Goal: Information Seeking & Learning: Learn about a topic

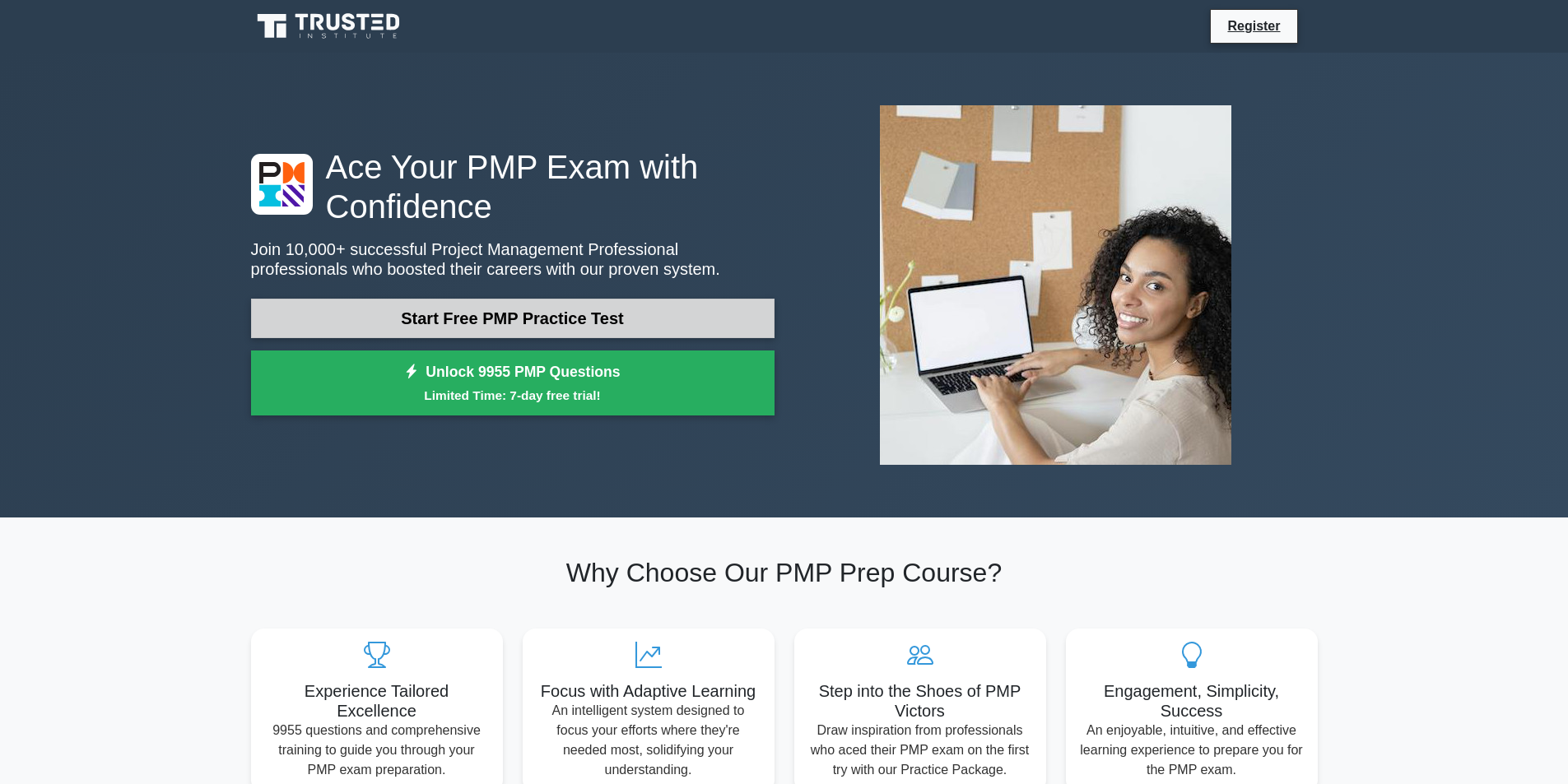
click at [606, 332] on link "Start Free PMP Practice Test" at bounding box center [513, 318] width 524 height 39
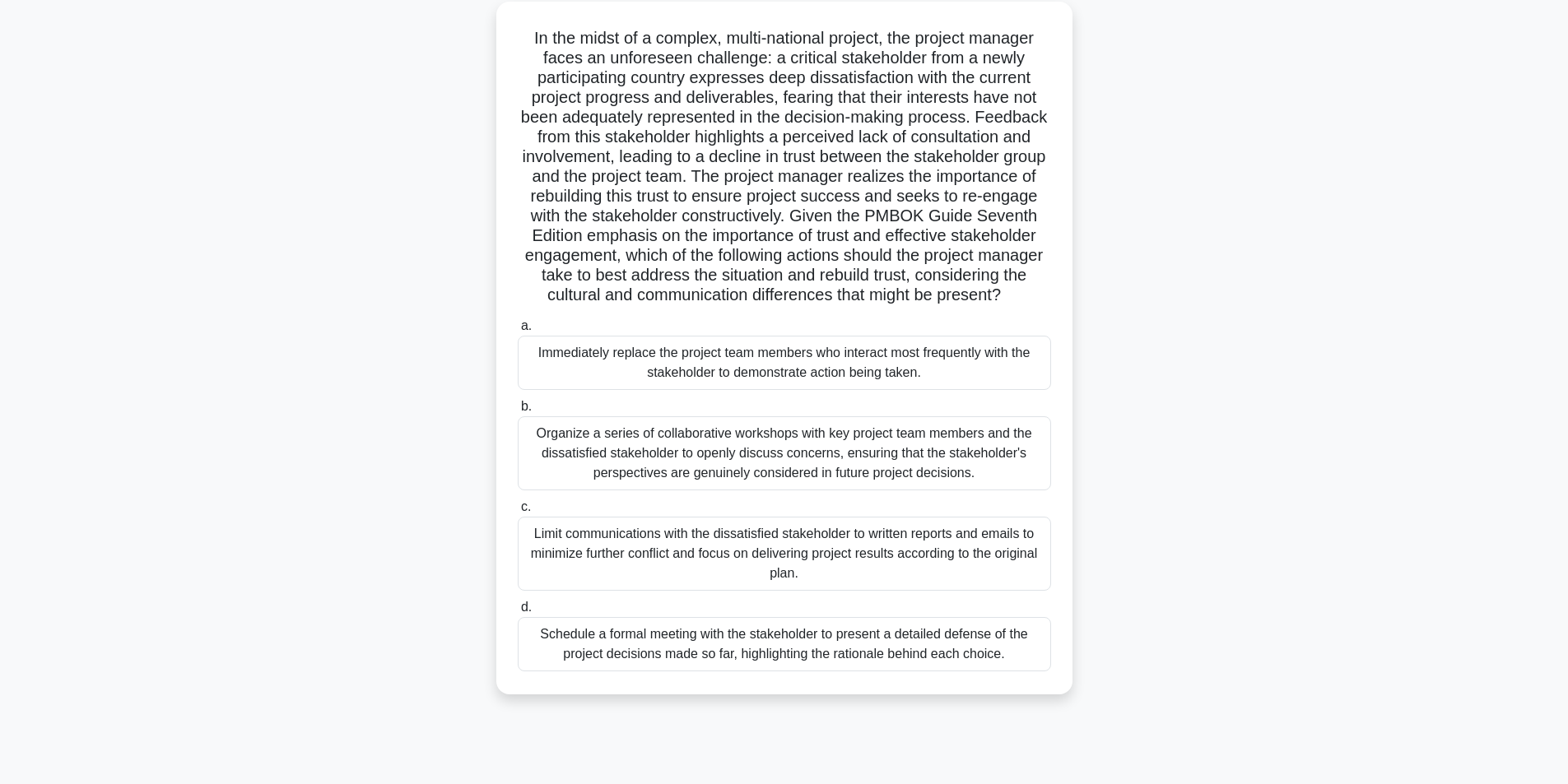
scroll to position [104, 0]
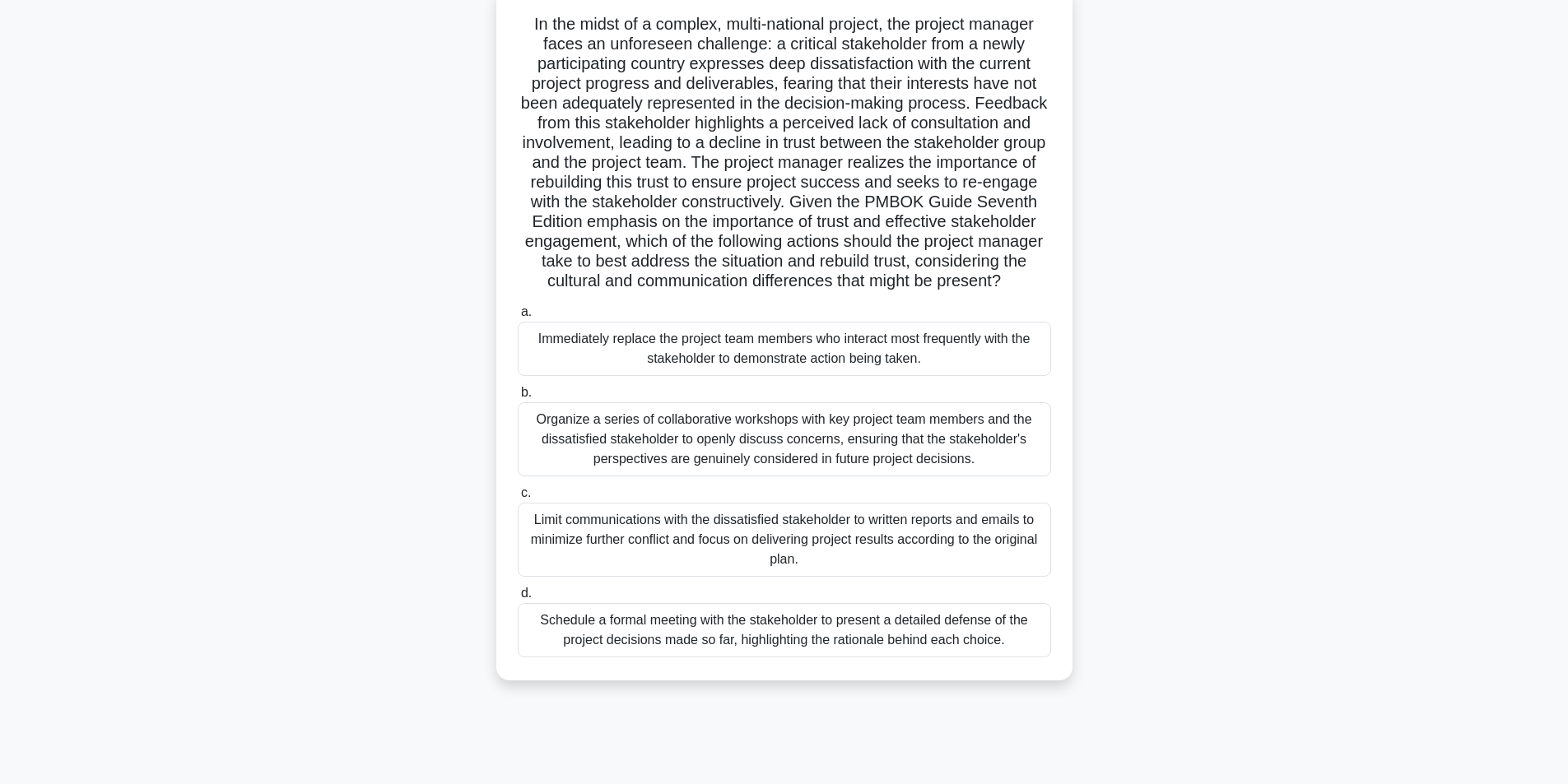
click at [876, 640] on div "Schedule a formal meeting with the stakeholder to present a detailed defense of…" at bounding box center [784, 630] width 534 height 54
click at [518, 600] on input "d. Schedule a formal meeting with the stakeholder to present a detailed defense…" at bounding box center [518, 593] width 0 height 11
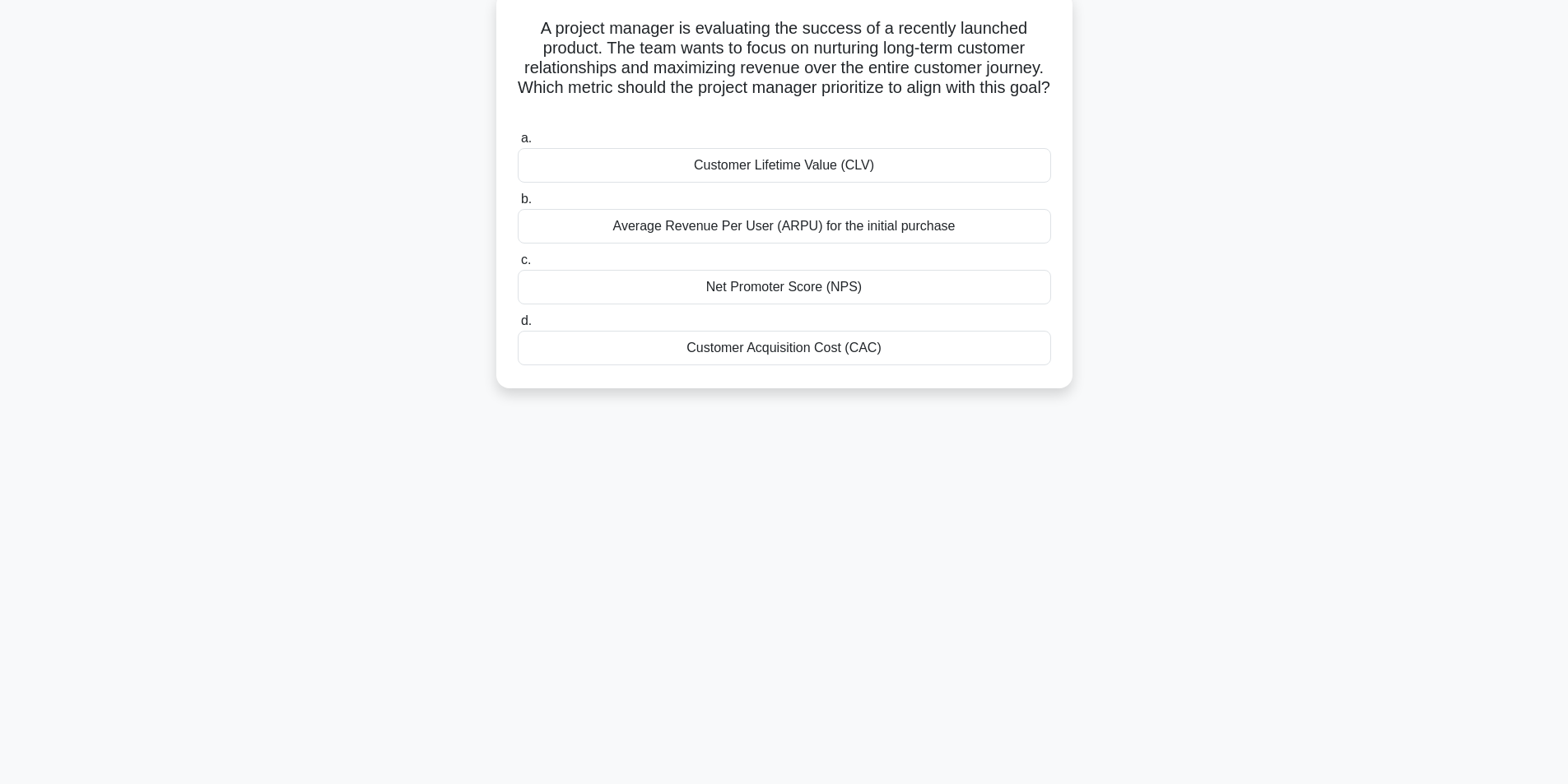
scroll to position [0, 0]
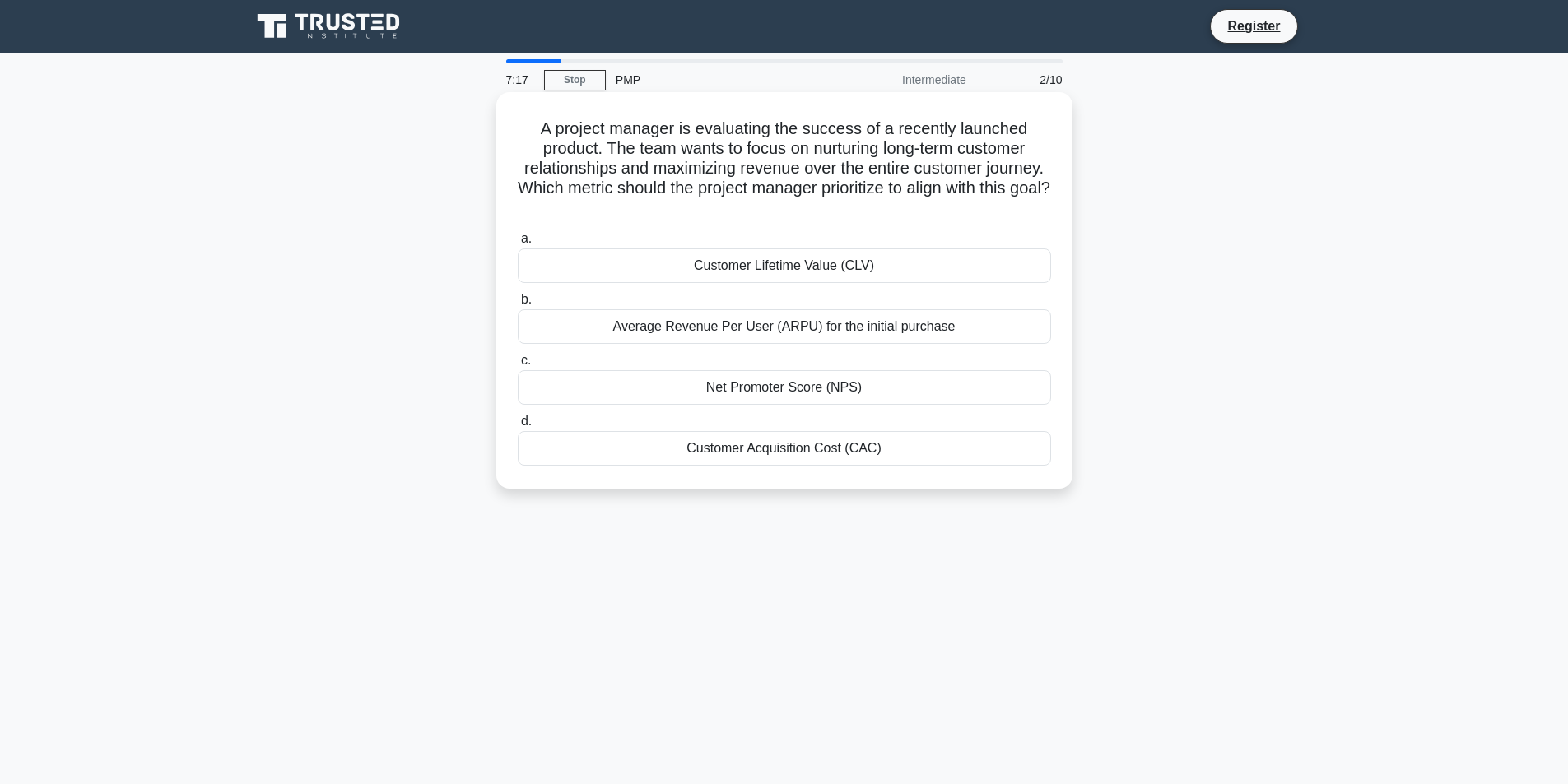
click at [753, 268] on div "Customer Lifetime Value (CLV)" at bounding box center [784, 265] width 534 height 35
click at [518, 244] on input "a. Customer Lifetime Value (CLV)" at bounding box center [518, 239] width 0 height 11
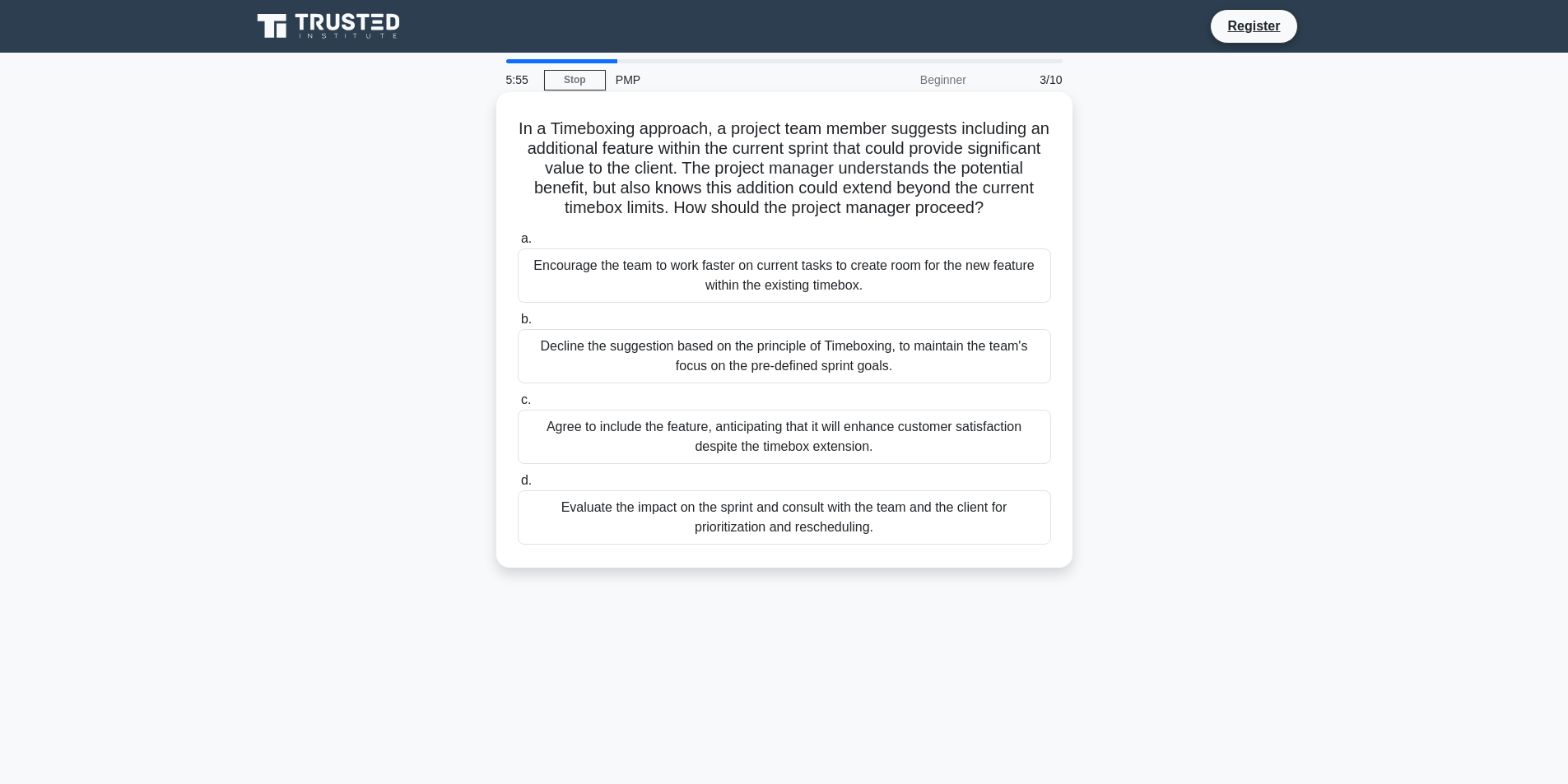
click at [758, 289] on div "Encourage the team to work faster on current tasks to create room for the new f…" at bounding box center [784, 275] width 534 height 54
click at [518, 244] on input "a. Encourage the team to work faster on current tasks to create room for the ne…" at bounding box center [518, 239] width 0 height 11
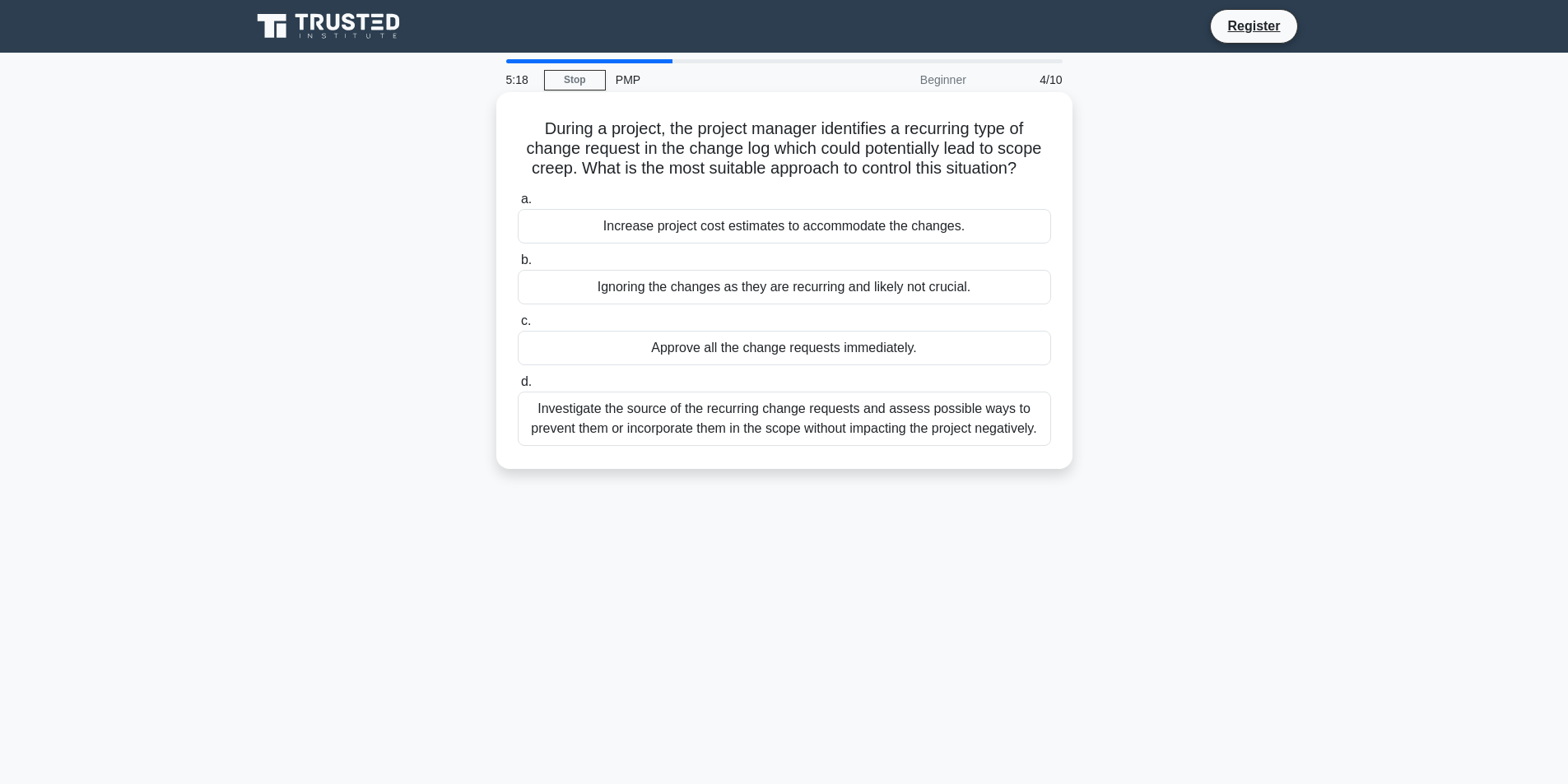
click at [881, 422] on div "Investigate the source of the recurring change requests and assess possible way…" at bounding box center [784, 419] width 534 height 54
click at [518, 388] on input "d. Investigate the source of the recurring change requests and assess possible …" at bounding box center [518, 382] width 0 height 11
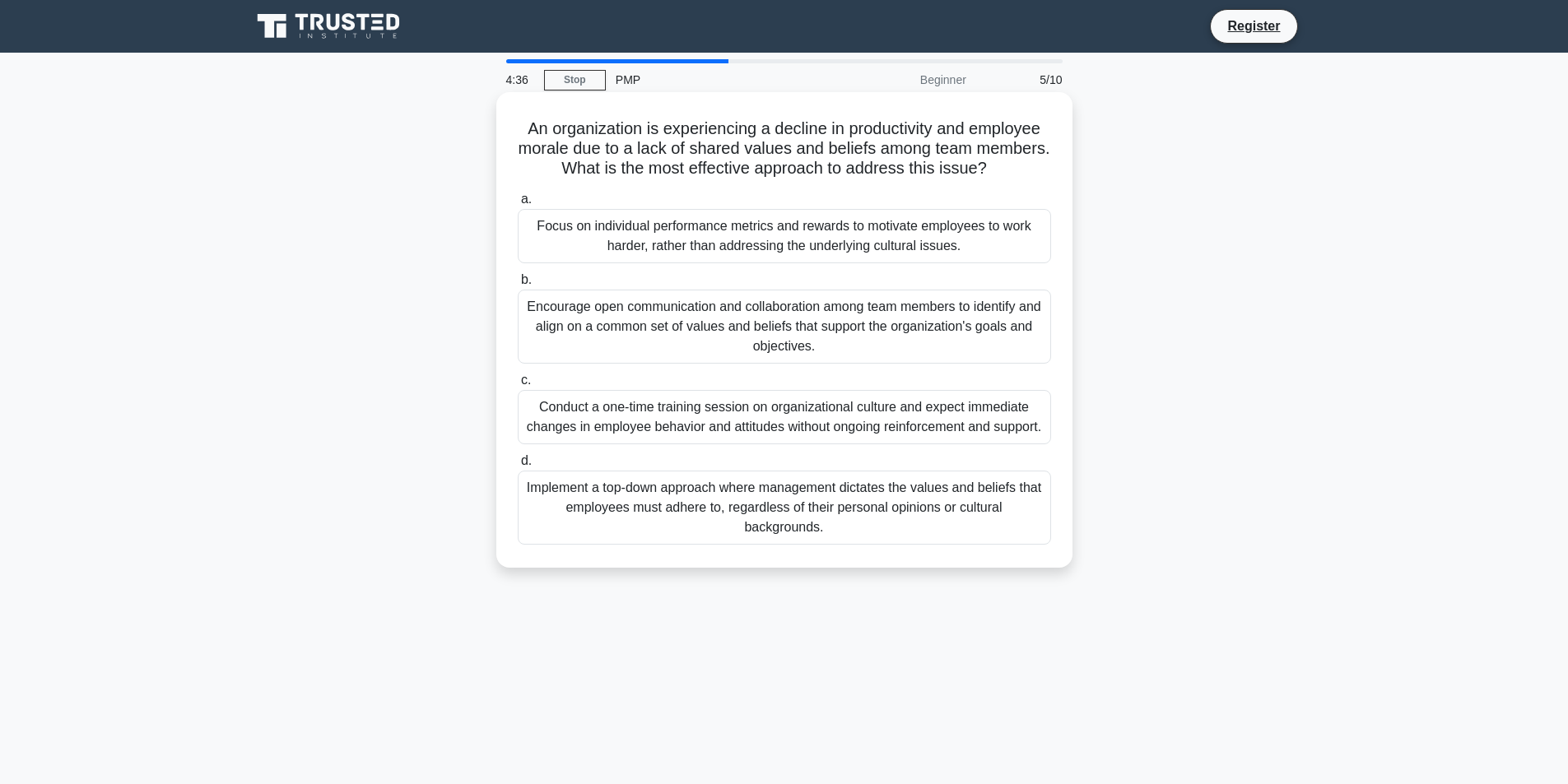
click at [715, 351] on div "Encourage open communication and collaboration among team members to identify a…" at bounding box center [784, 326] width 534 height 74
click at [518, 286] on input "b. Encourage open communication and collaboration among team members to identif…" at bounding box center [518, 281] width 0 height 11
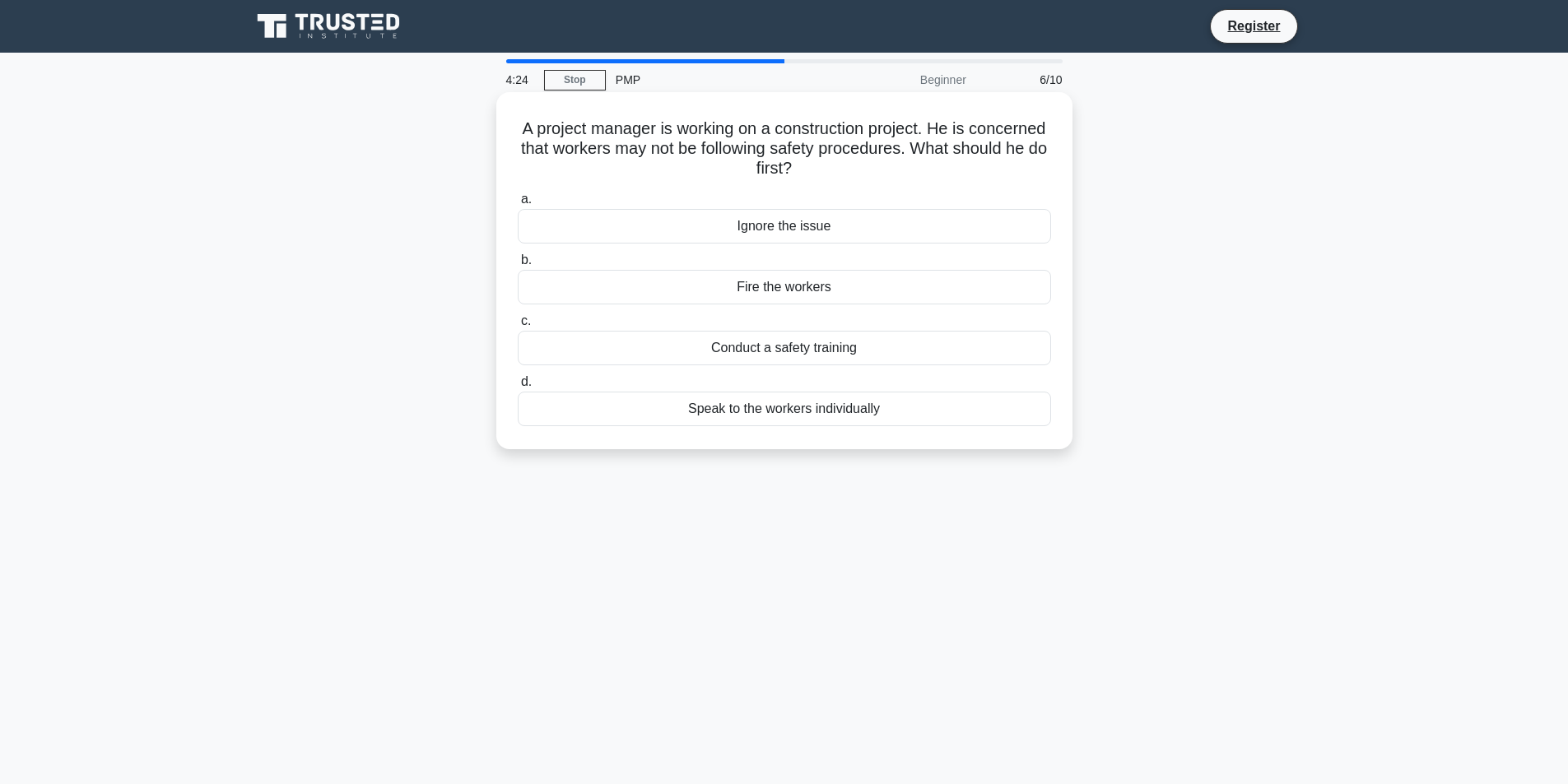
click at [795, 355] on div "Conduct a safety training" at bounding box center [784, 347] width 534 height 35
click at [518, 327] on input "c. Conduct a safety training" at bounding box center [518, 322] width 0 height 11
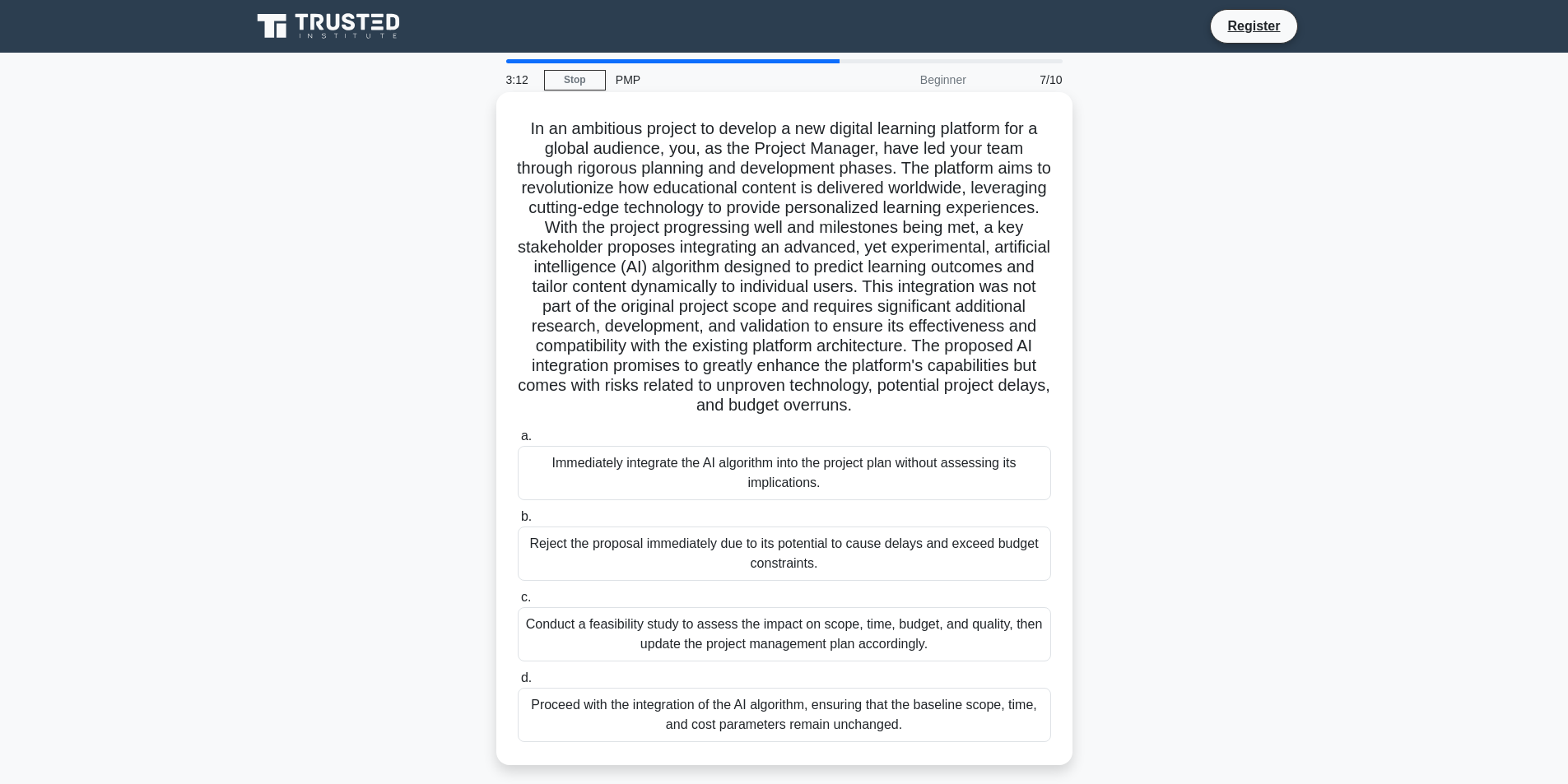
click at [683, 632] on div "Conduct a feasibility study to assess the impact on scope, time, budget, and qu…" at bounding box center [784, 634] width 534 height 54
click at [518, 603] on input "c. Conduct a feasibility study to assess the impact on scope, time, budget, and…" at bounding box center [518, 598] width 0 height 11
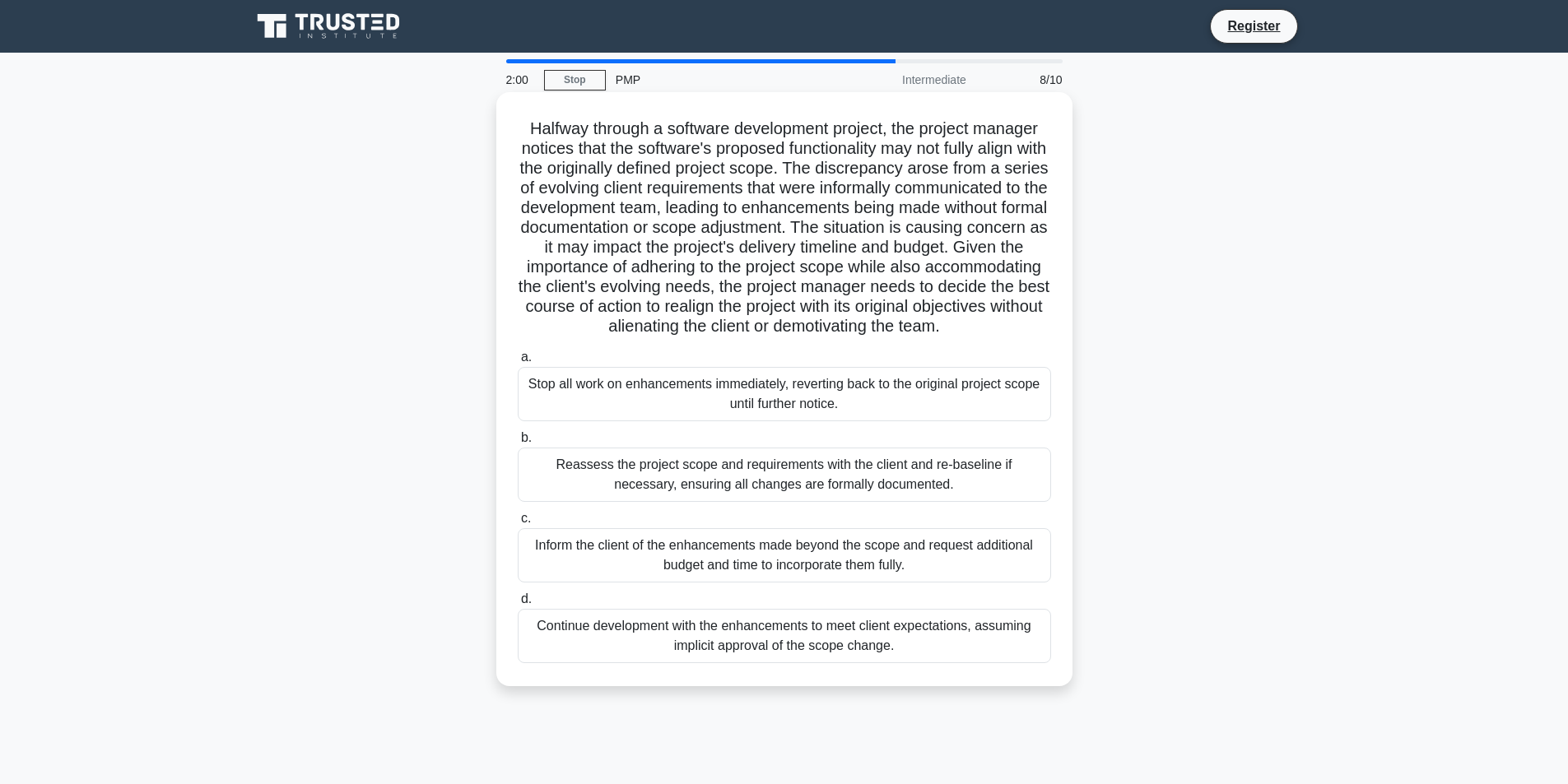
click at [644, 502] on div "Reassess the project scope and requirements with the client and re-baseline if …" at bounding box center [784, 475] width 534 height 54
click at [518, 444] on input "b. Reassess the project scope and requirements with the client and re-baseline …" at bounding box center [518, 438] width 0 height 11
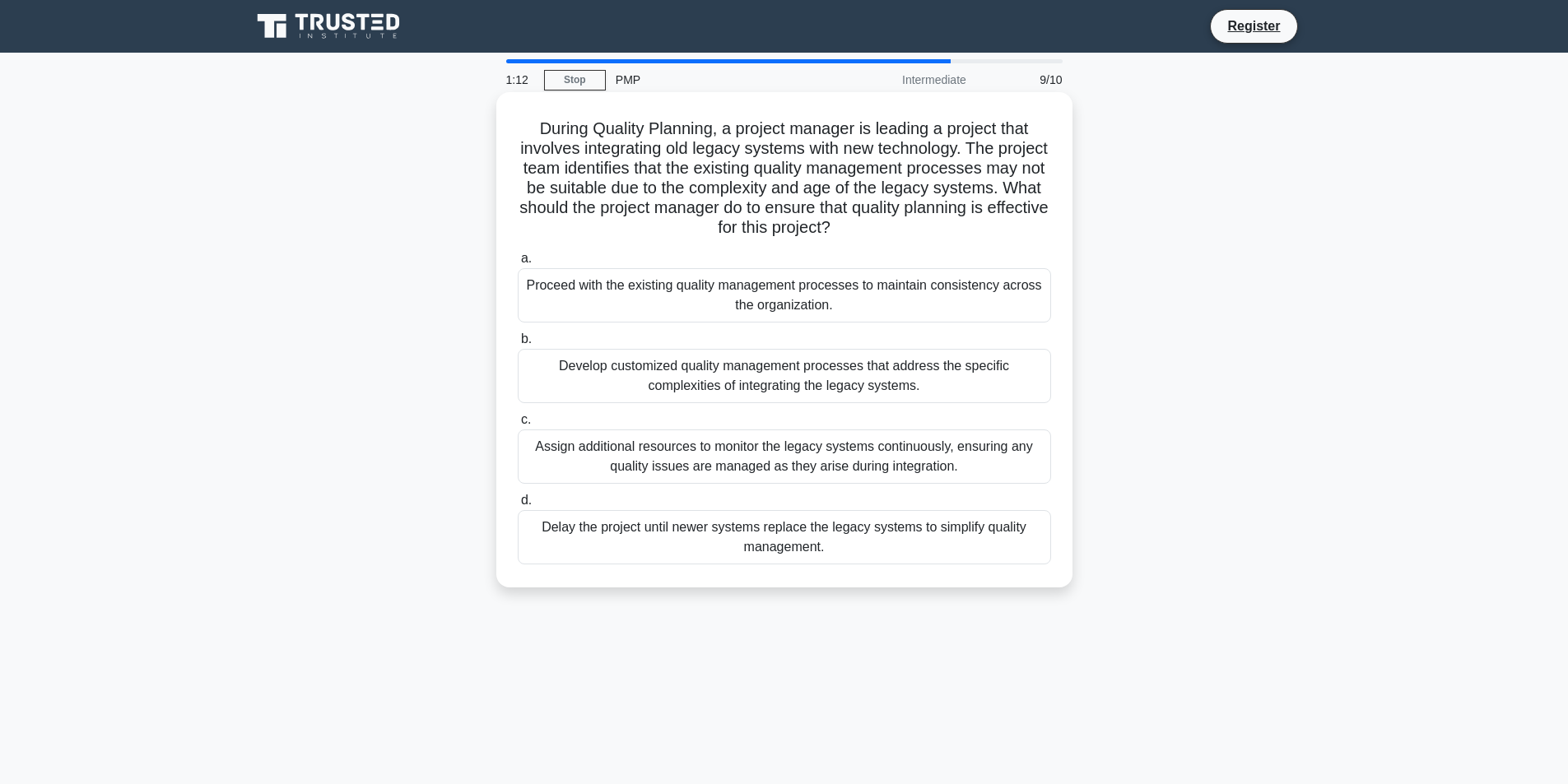
click at [561, 363] on div "Develop customized quality management processes that address the specific compl…" at bounding box center [784, 376] width 534 height 54
click at [518, 345] on input "b. Develop customized quality management processes that address the specific co…" at bounding box center [518, 339] width 0 height 11
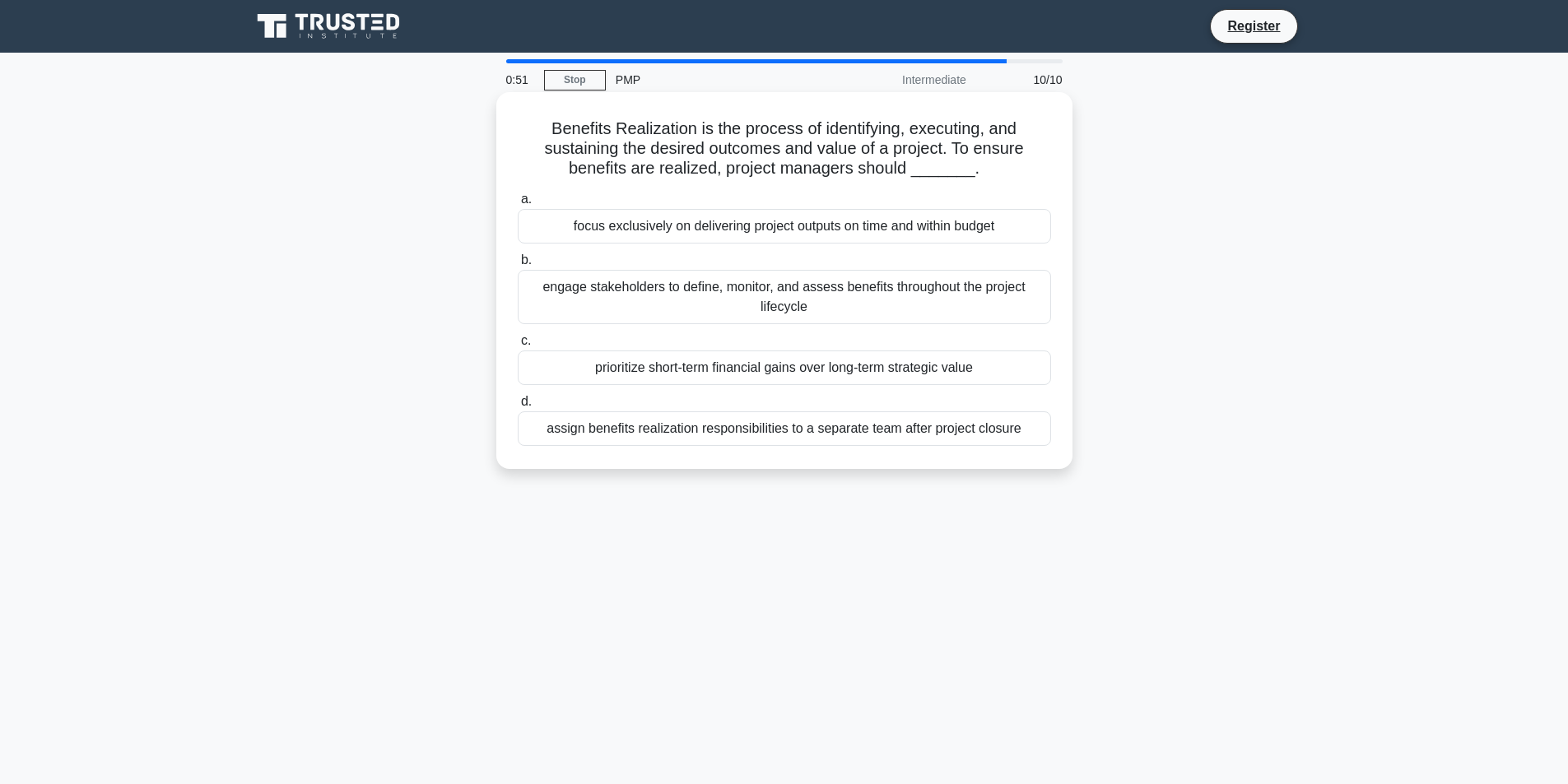
click at [764, 223] on div "focus exclusively on delivering project outputs on time and within budget" at bounding box center [784, 226] width 534 height 35
click at [518, 205] on input "a. focus exclusively on delivering project outputs on time and within budget" at bounding box center [518, 200] width 0 height 11
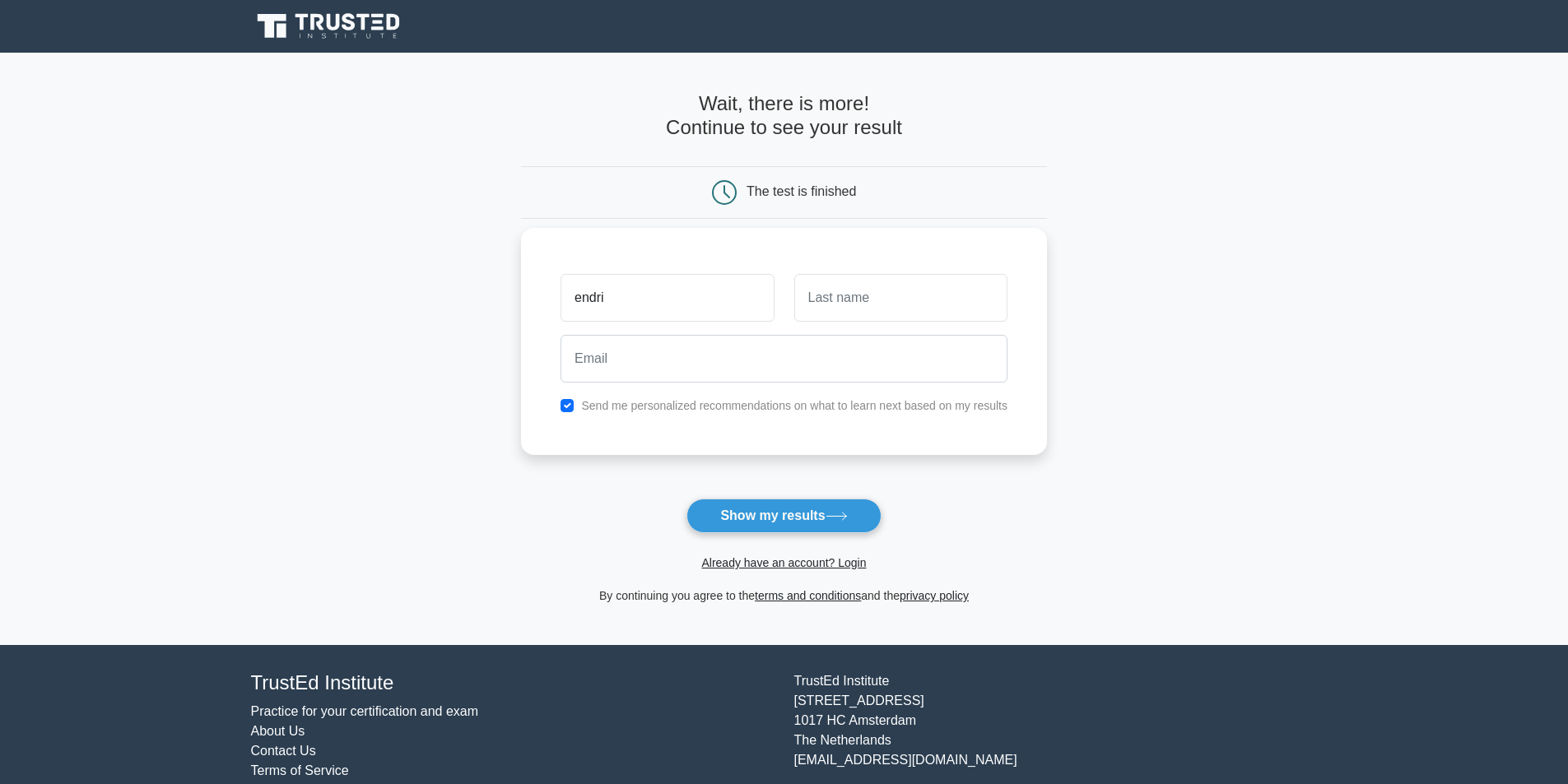
type input "endri"
click at [810, 295] on input "text" at bounding box center [900, 298] width 213 height 48
type input "visha"
click at [779, 344] on input "email" at bounding box center [784, 359] width 447 height 48
type input "endri.visha@uniupo.it"
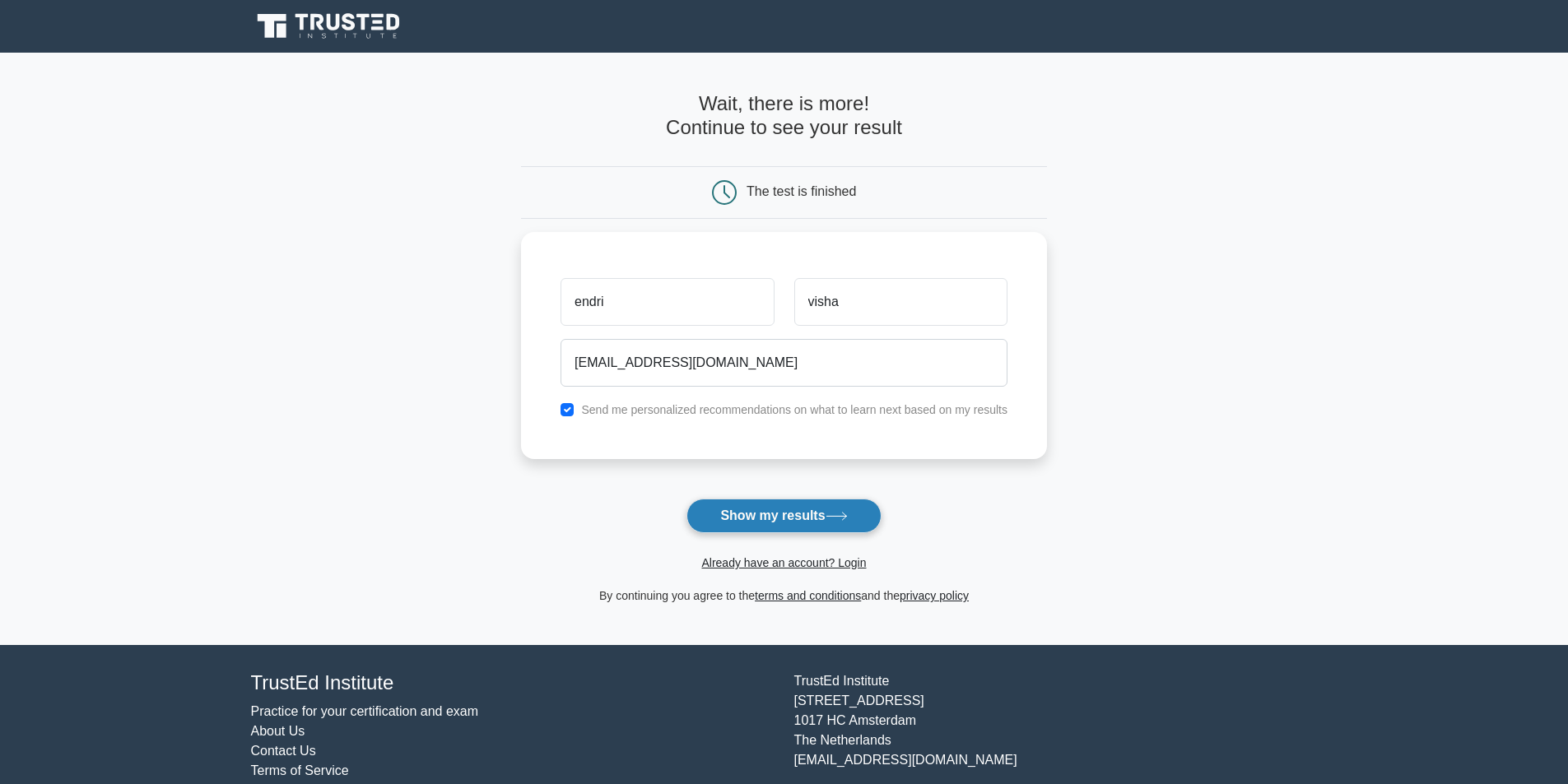
click at [802, 518] on button "Show my results" at bounding box center [783, 516] width 194 height 35
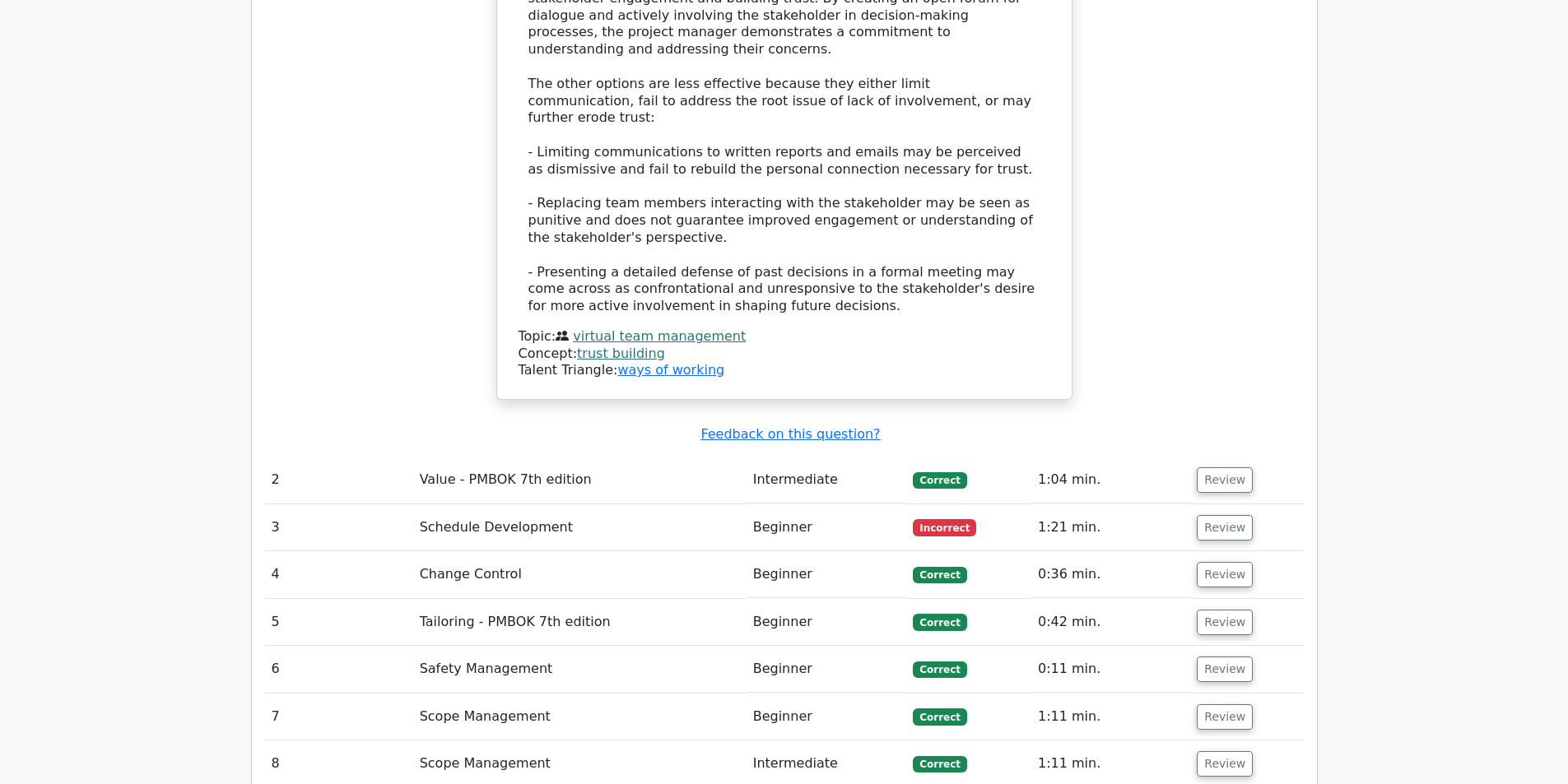
scroll to position [2469, 0]
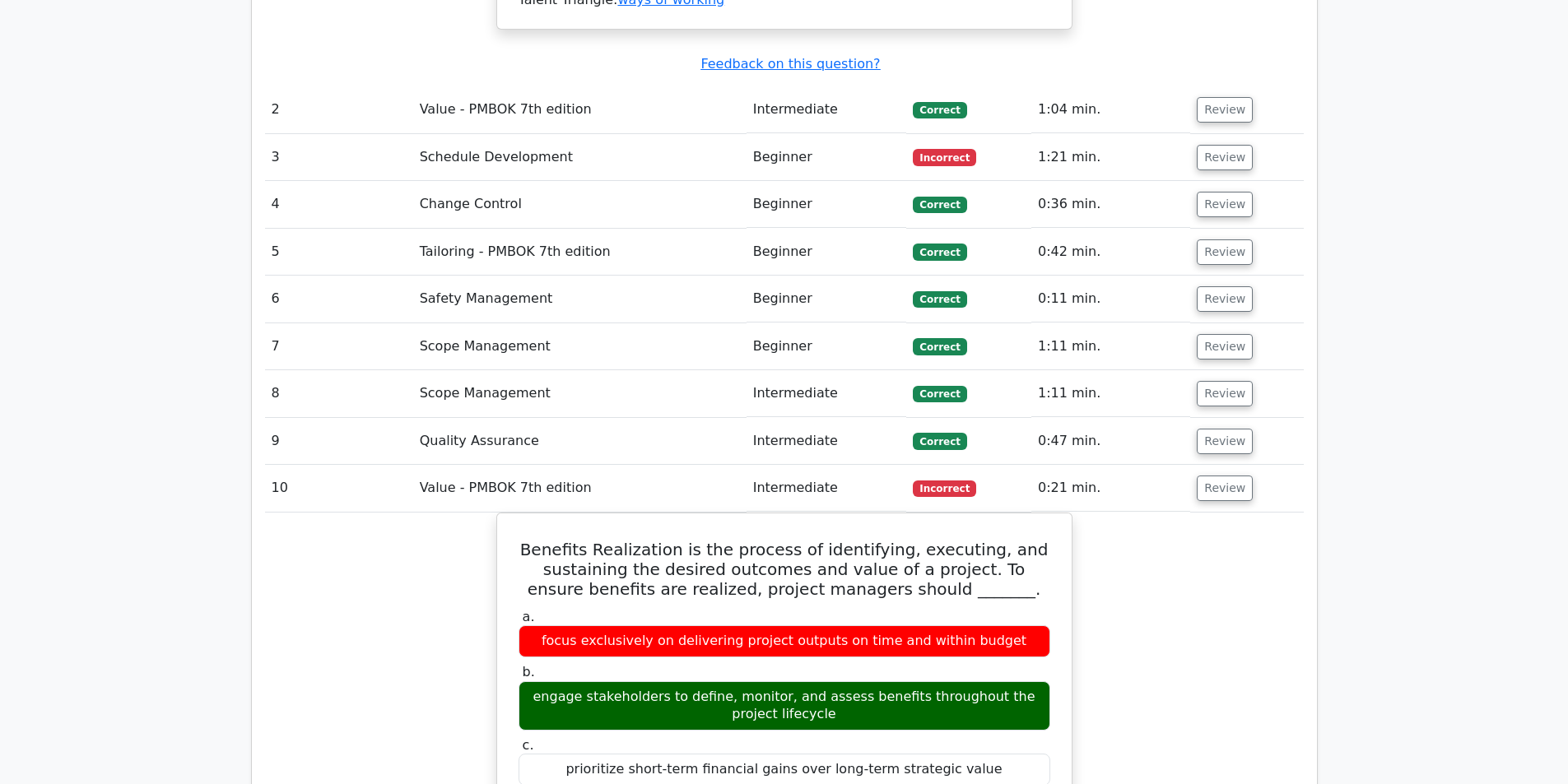
scroll to position [2798, 0]
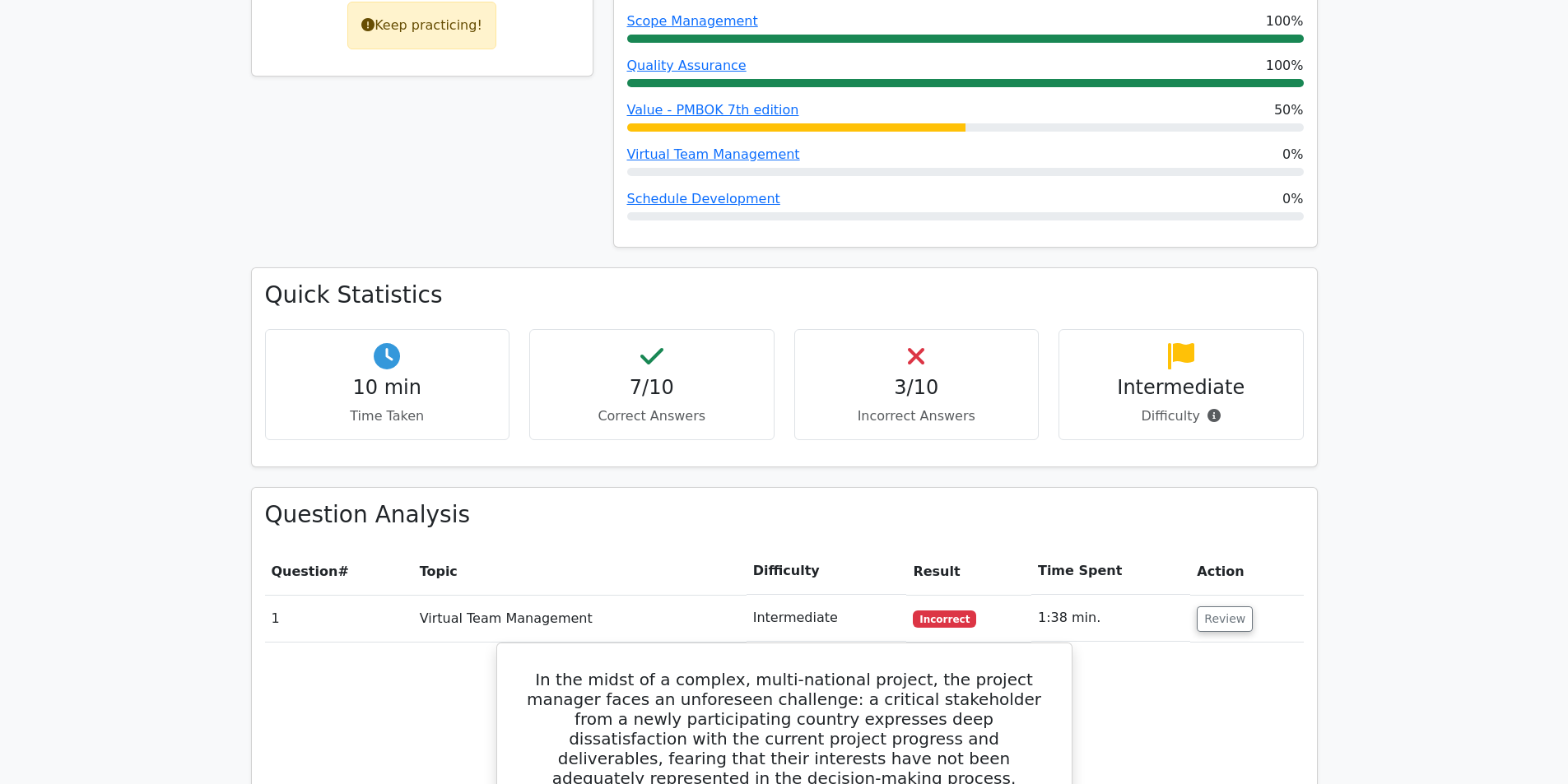
scroll to position [905, 0]
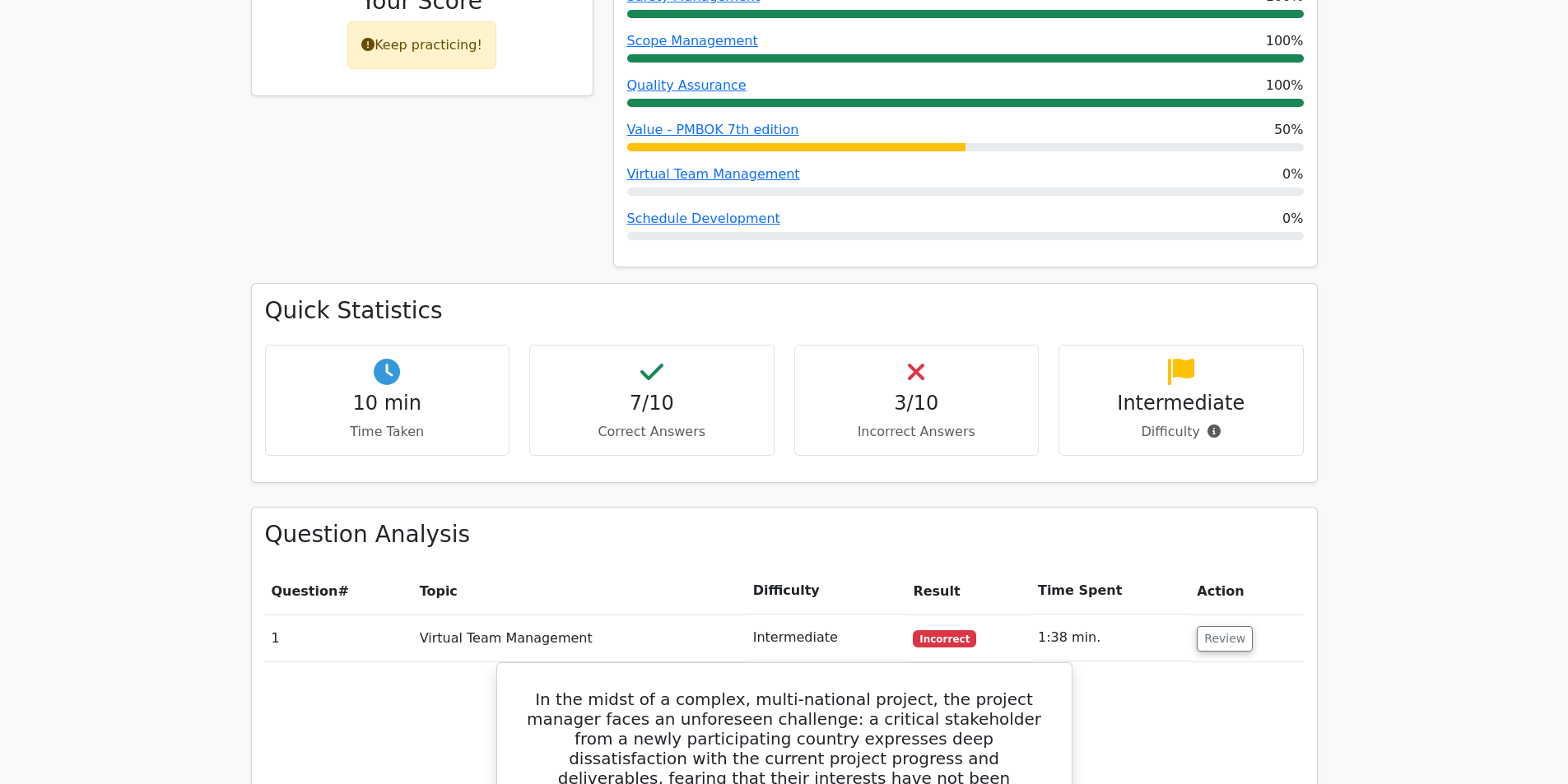
click at [919, 422] on p "Incorrect Answers" at bounding box center [917, 432] width 217 height 20
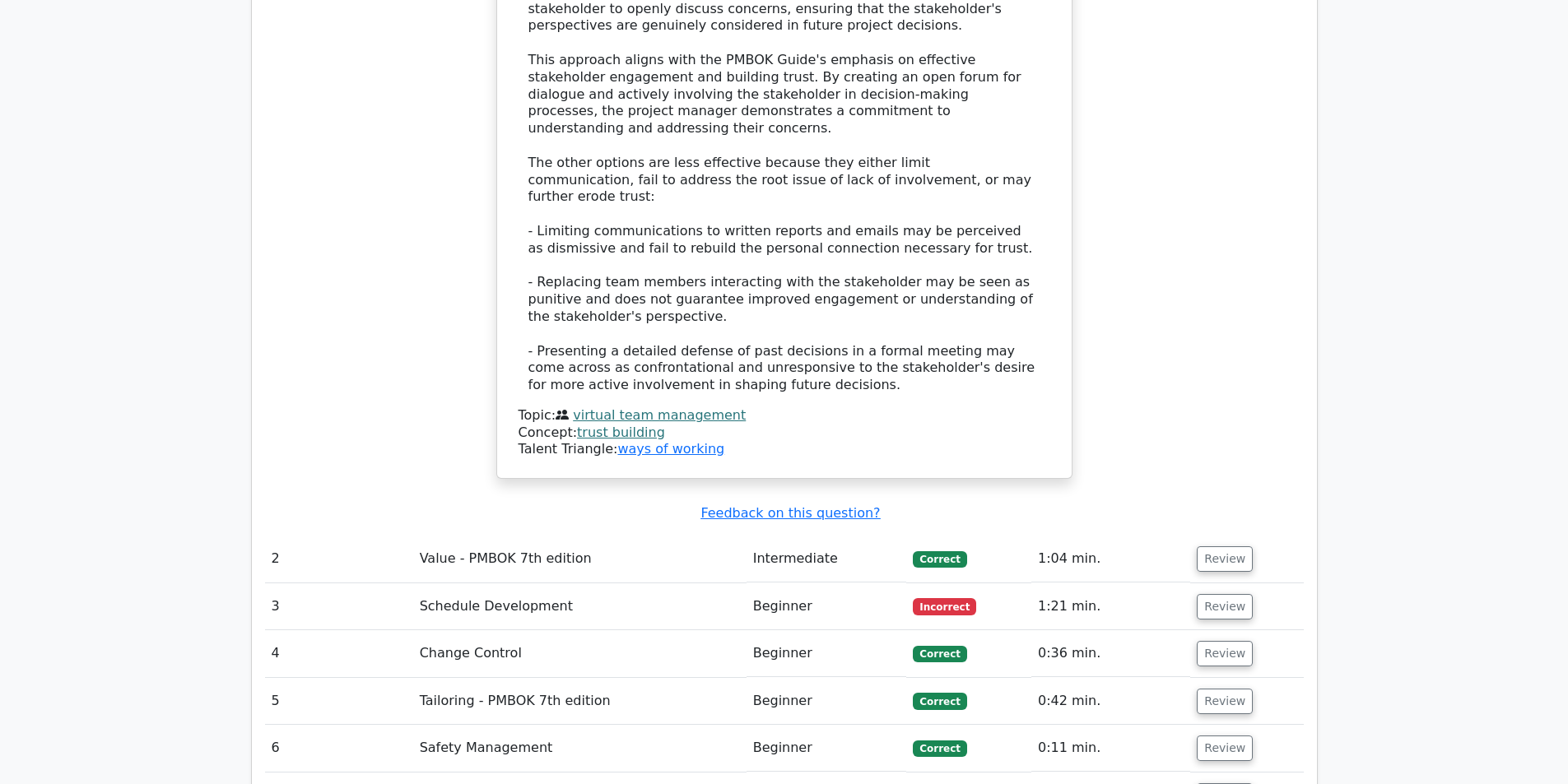
scroll to position [2634, 0]
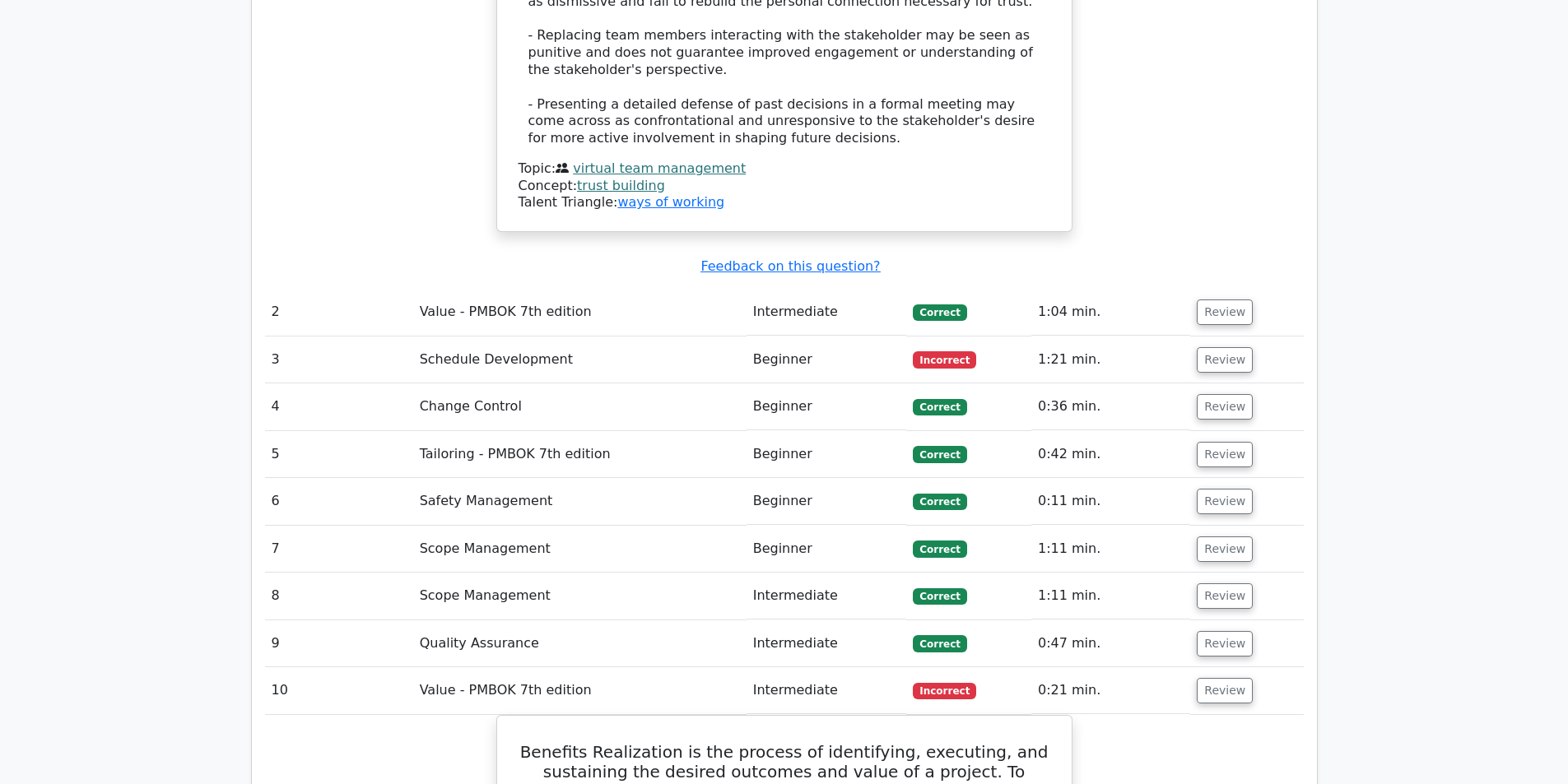
click at [955, 351] on span "Incorrect" at bounding box center [943, 359] width 63 height 16
click at [539, 337] on td "Schedule Development" at bounding box center [580, 360] width 333 height 47
click at [1228, 347] on button "Review" at bounding box center [1224, 360] width 56 height 26
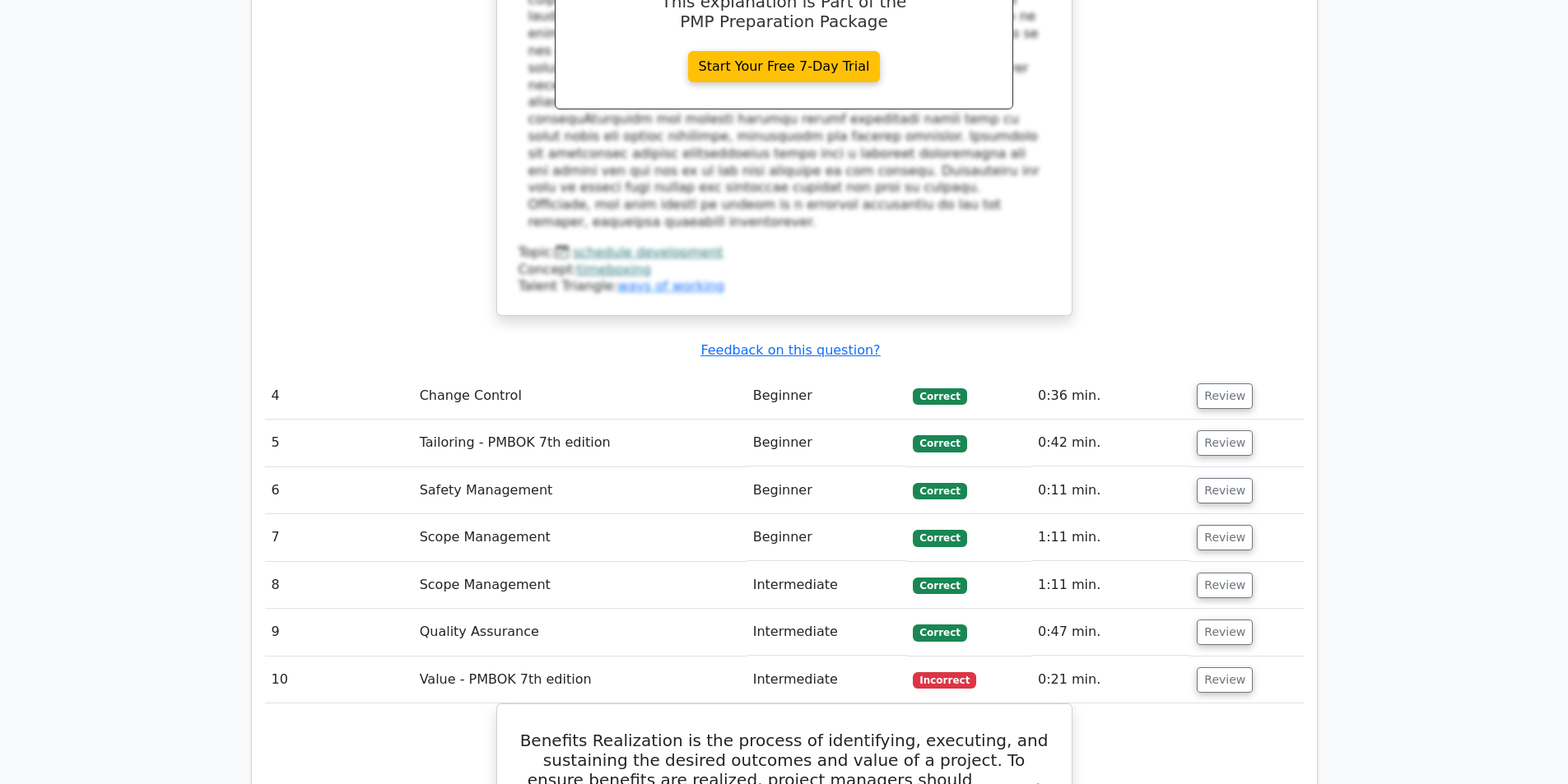
scroll to position [3622, 0]
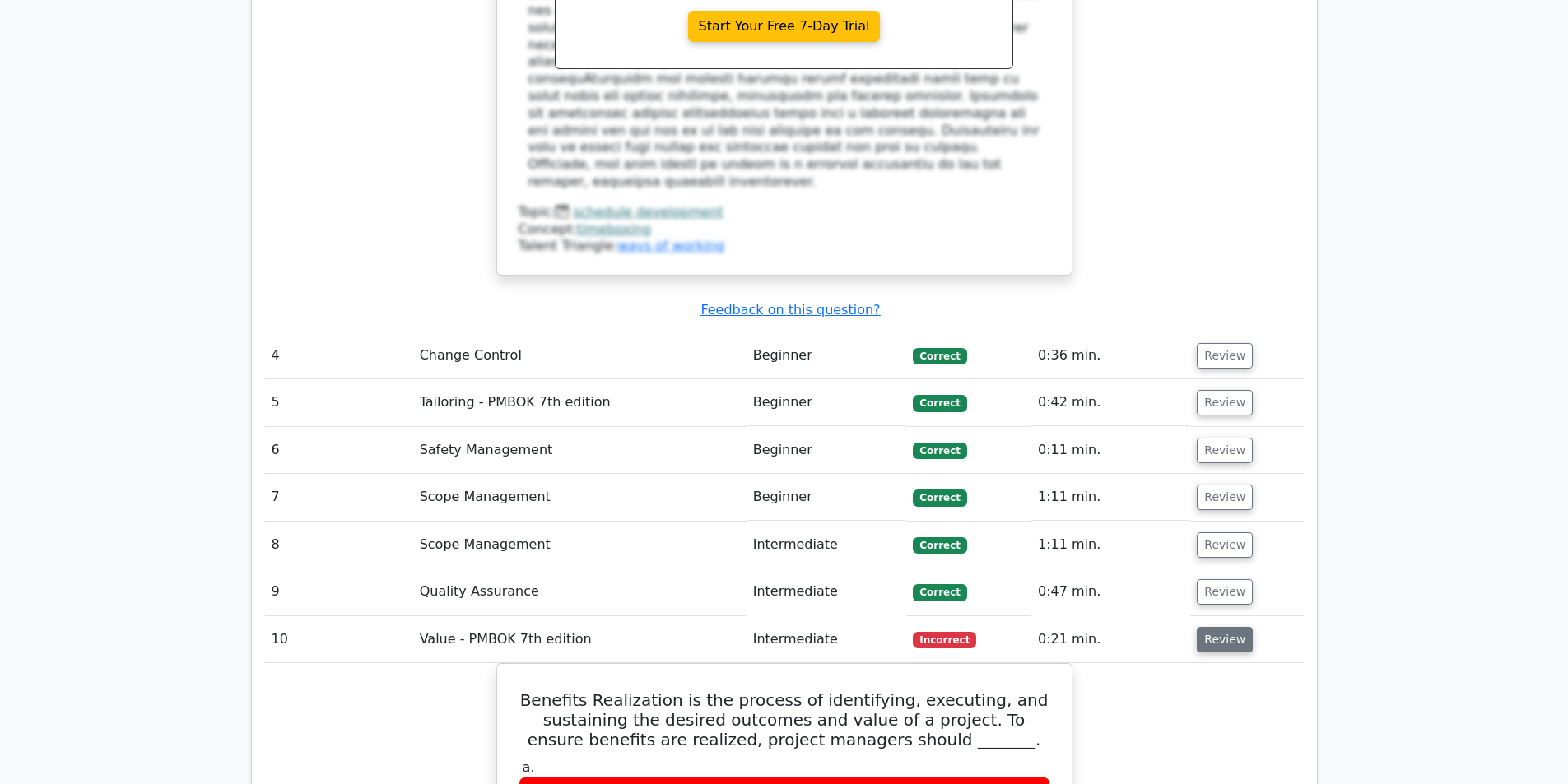
click at [1206, 627] on button "Review" at bounding box center [1224, 640] width 56 height 26
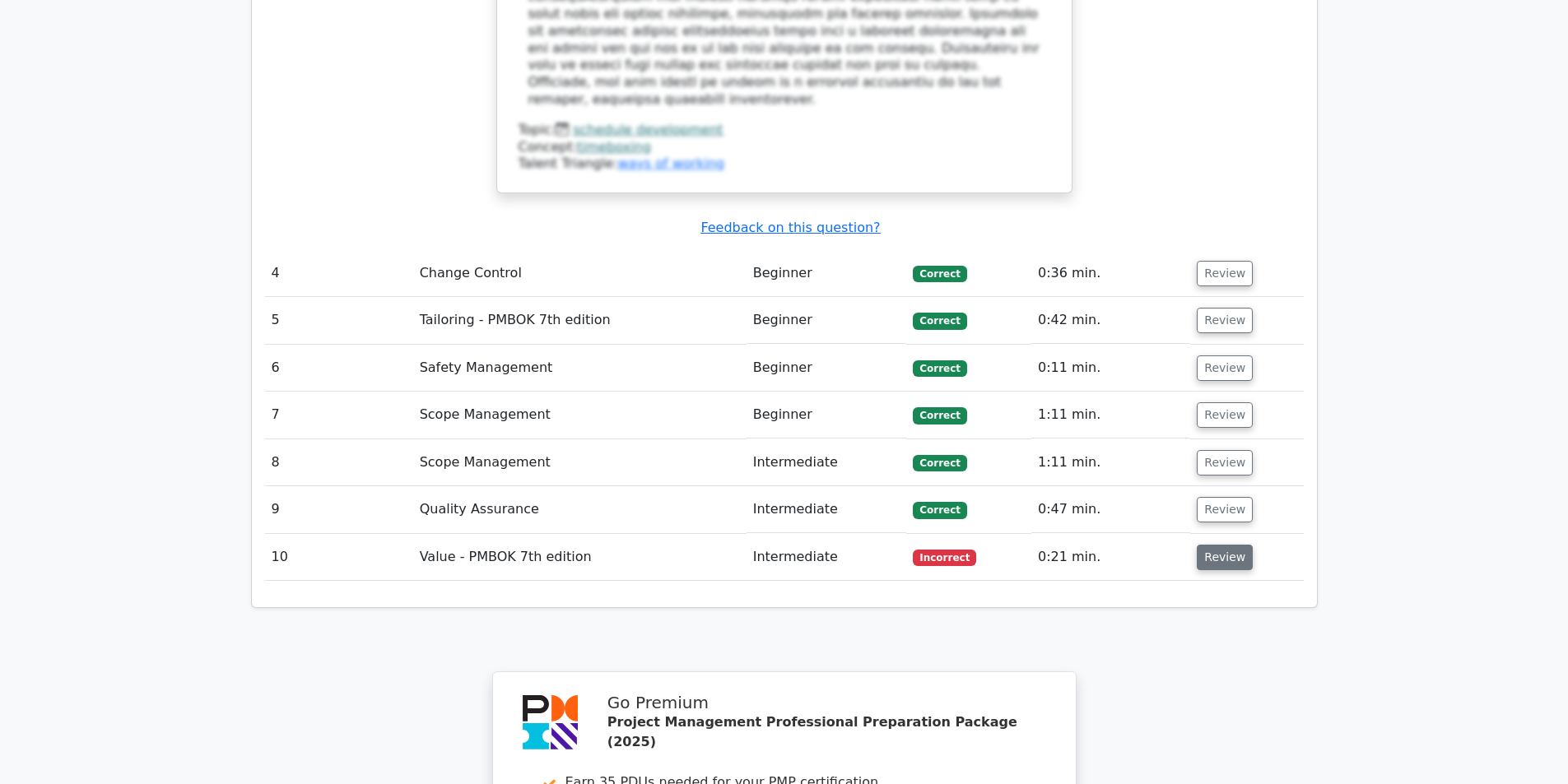
click at [1213, 545] on button "Review" at bounding box center [1224, 558] width 56 height 26
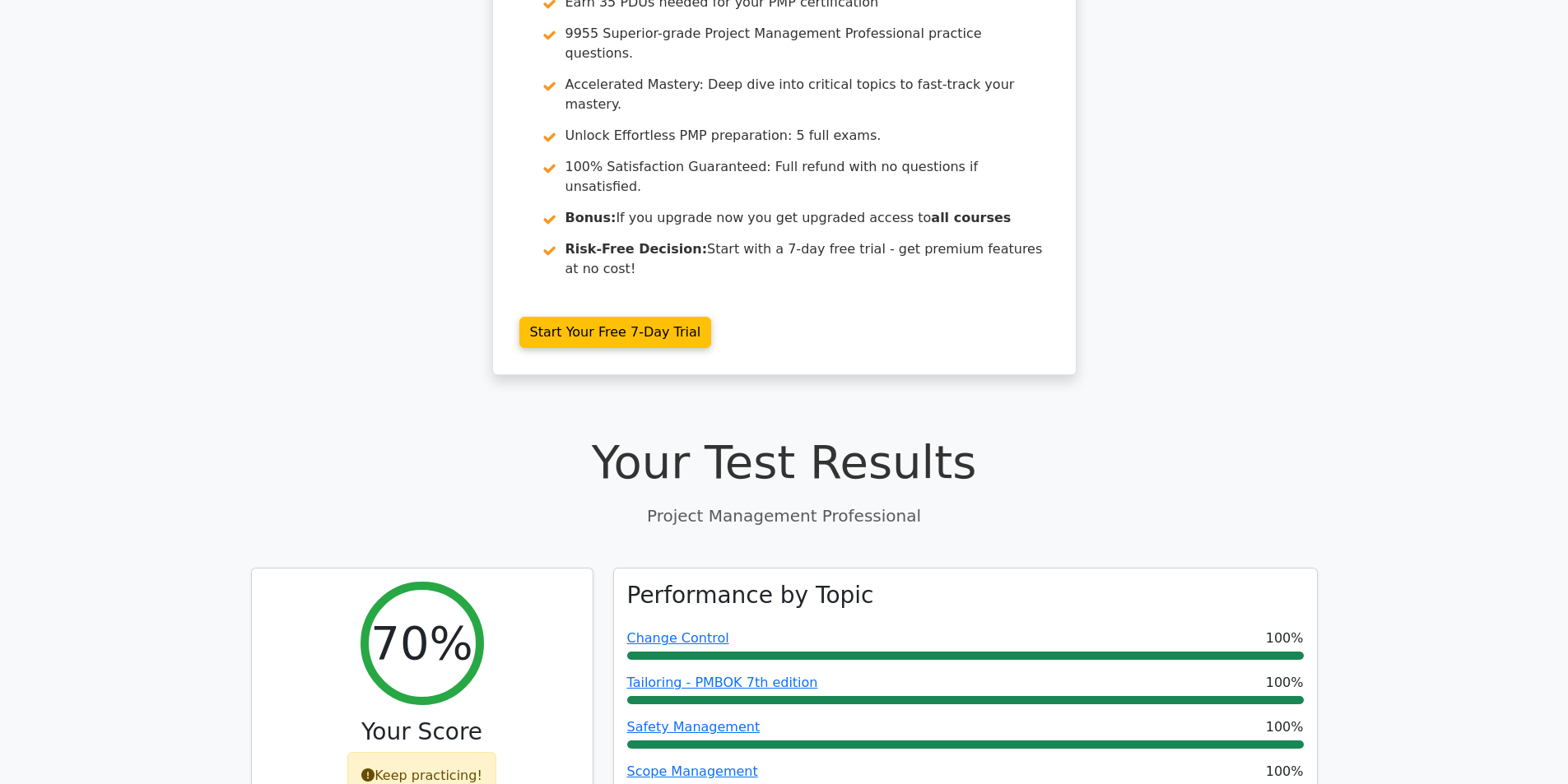
scroll to position [0, 0]
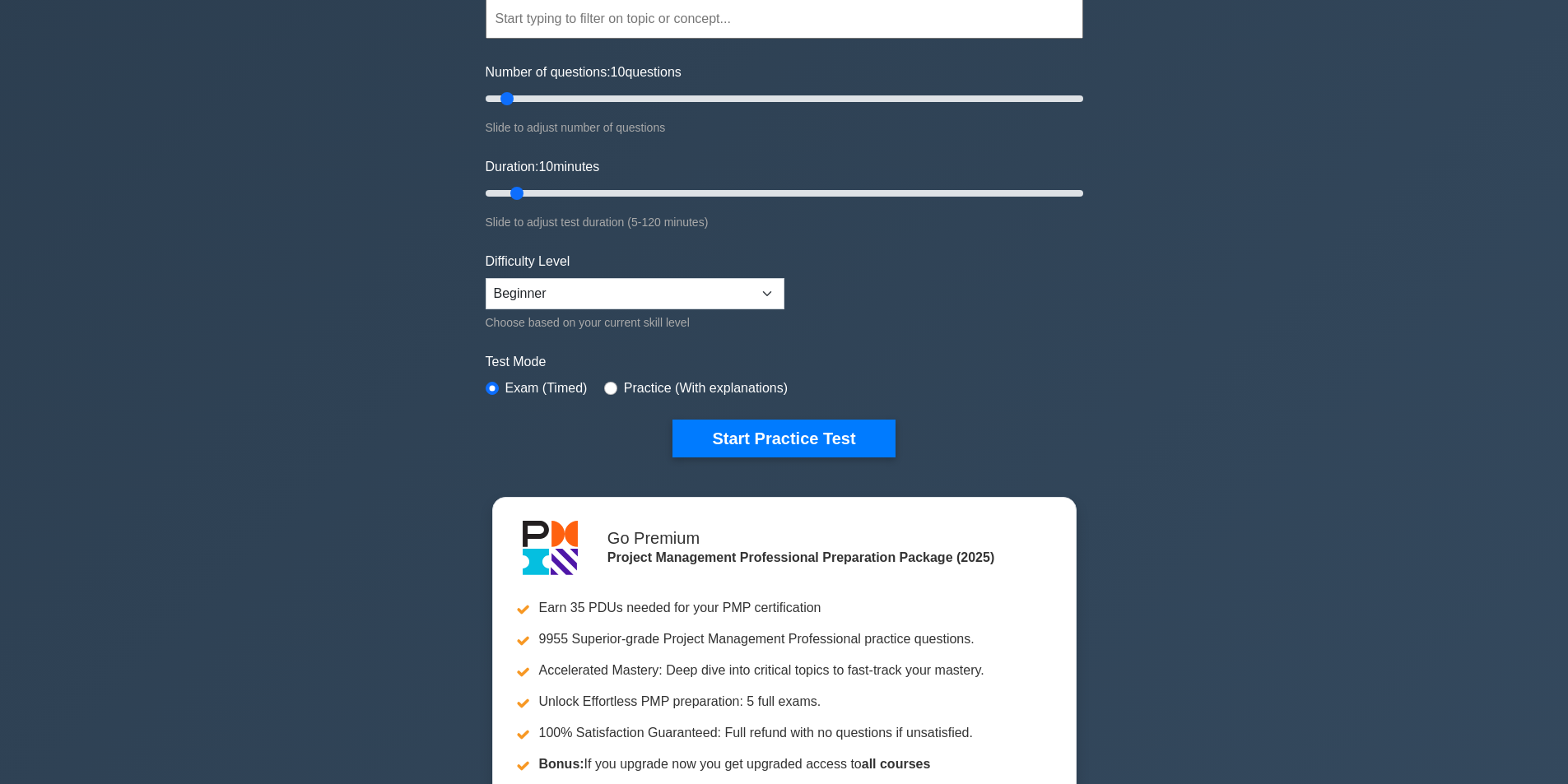
scroll to position [165, 0]
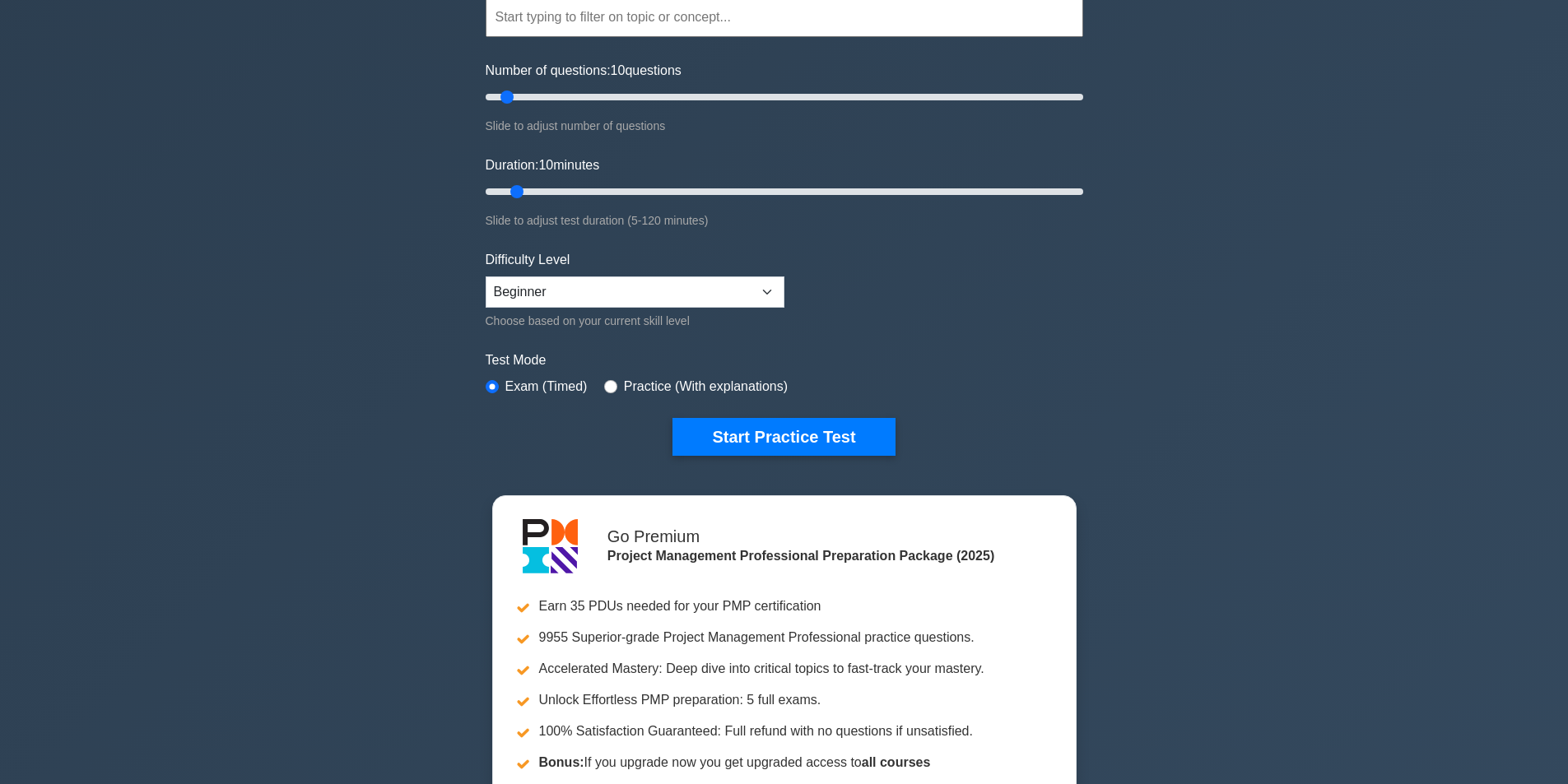
click at [661, 274] on div "Difficulty Level Beginner Intermediate Expert Choose based on your current skil…" at bounding box center [634, 290] width 298 height 81
click at [661, 289] on select "Beginner Intermediate Expert" at bounding box center [634, 291] width 298 height 31
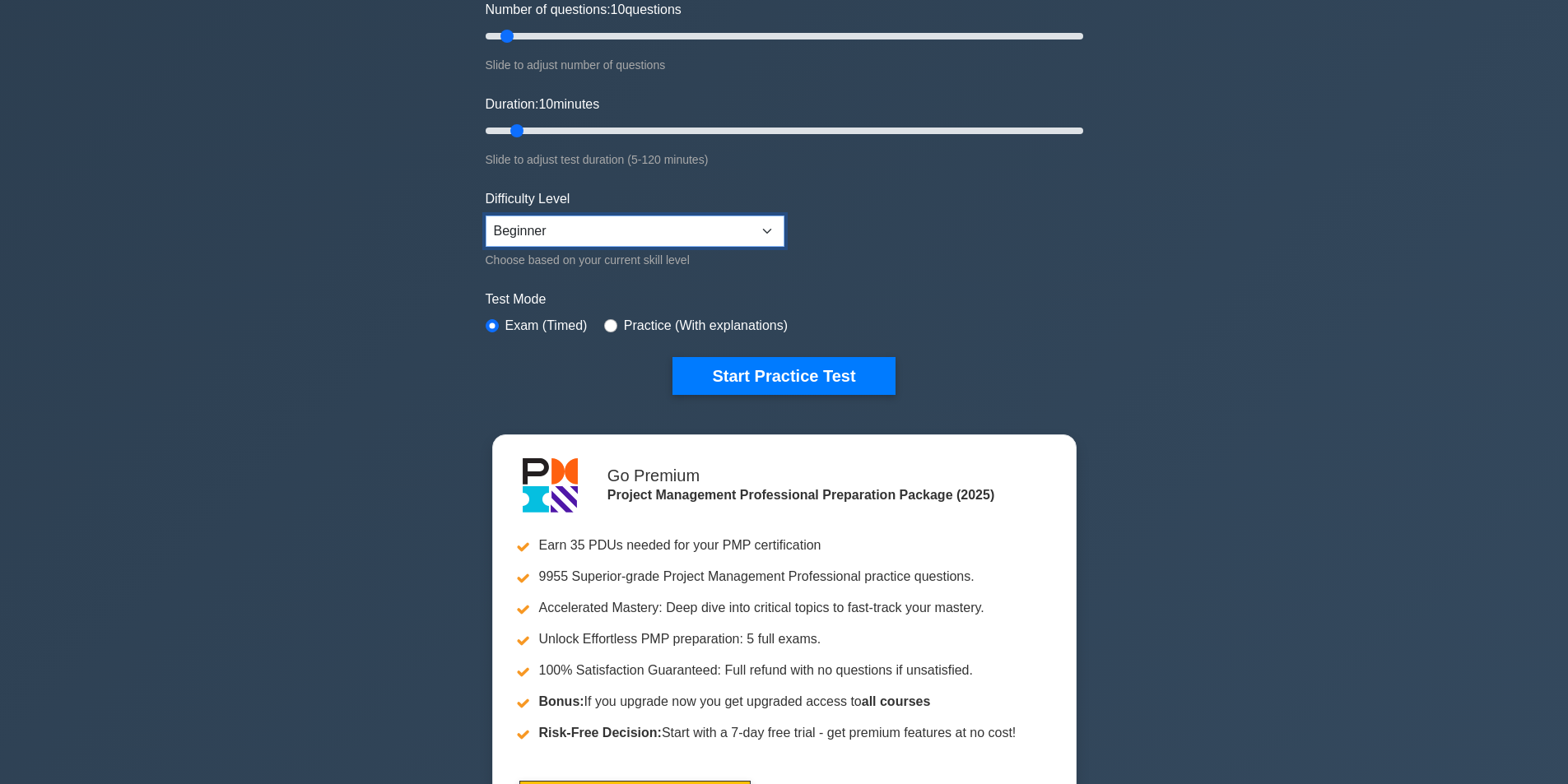
scroll to position [0, 0]
